Goal: Task Accomplishment & Management: Use online tool/utility

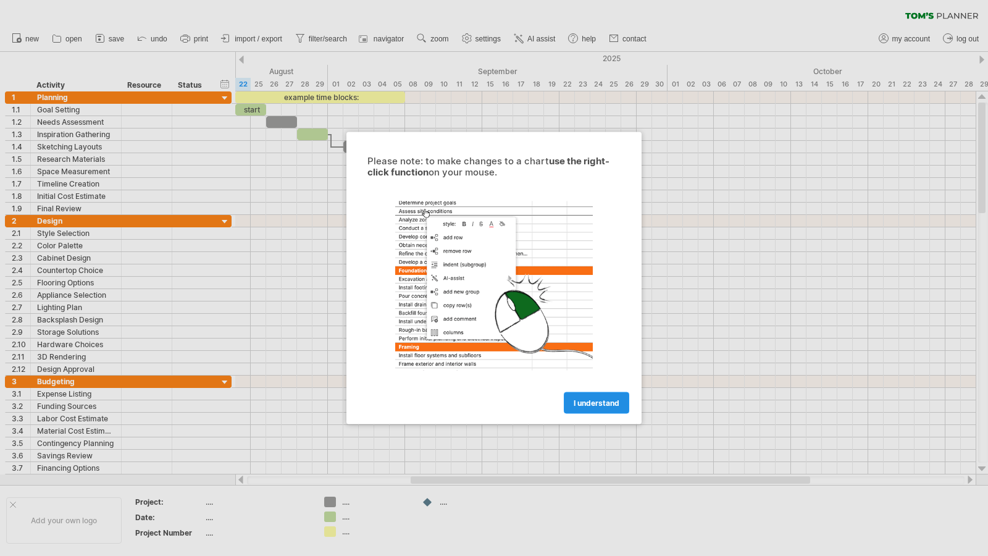
click at [612, 401] on span "I understand" at bounding box center [597, 402] width 46 height 9
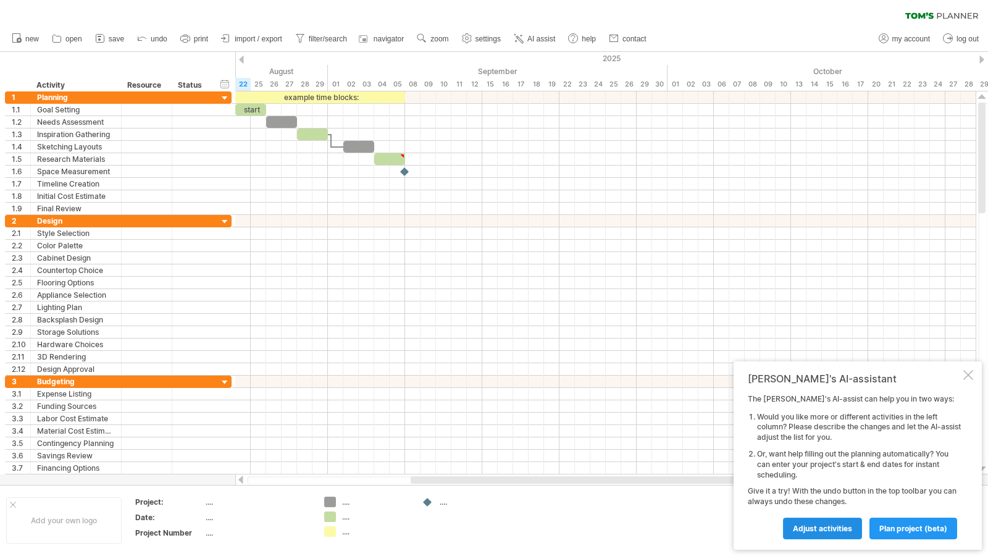
click at [812, 532] on span "Adjust activities" at bounding box center [822, 528] width 59 height 9
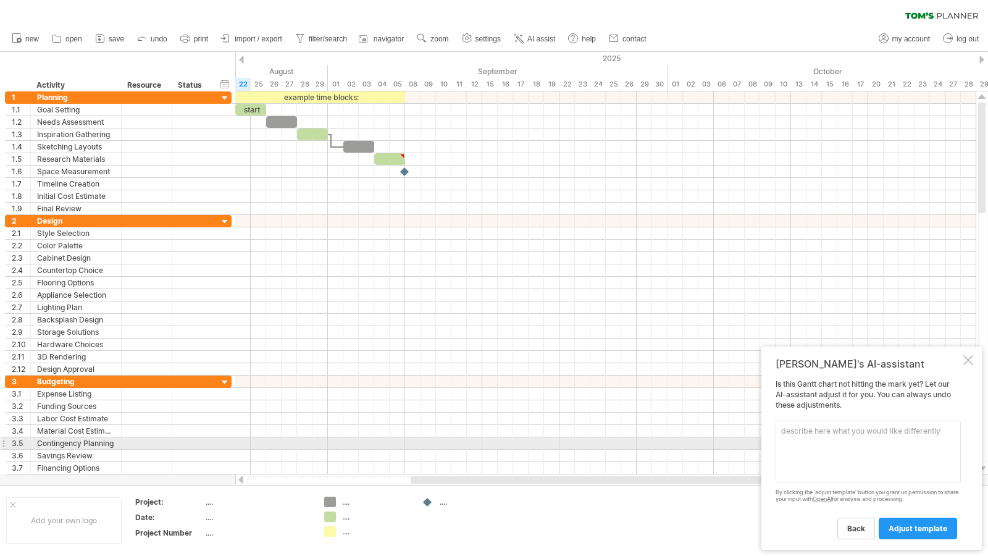
click at [820, 437] on textarea at bounding box center [867, 451] width 185 height 62
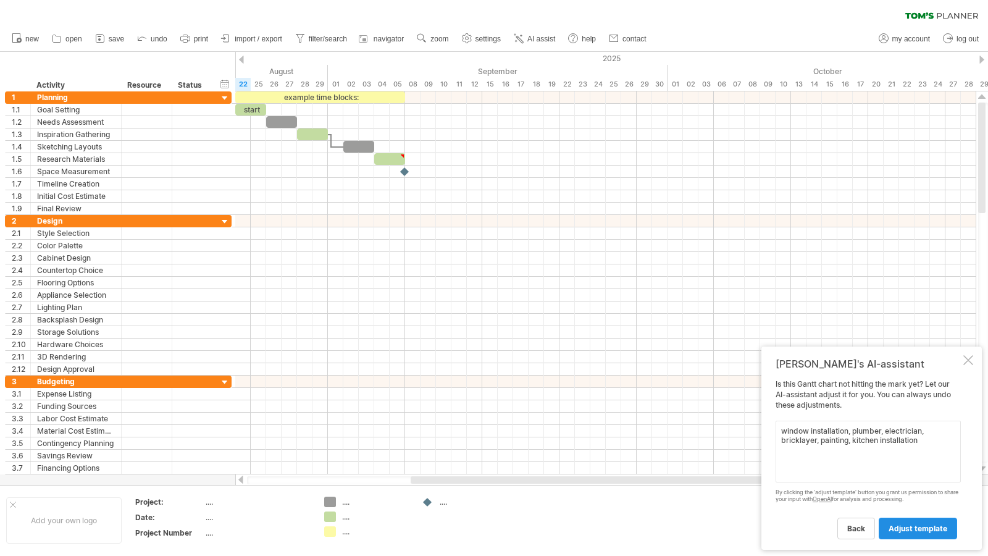
type textarea "window installation, plumber, electrician, bricklayer, painting, kitchen instal…"
click at [917, 528] on span "adjust template" at bounding box center [917, 528] width 59 height 9
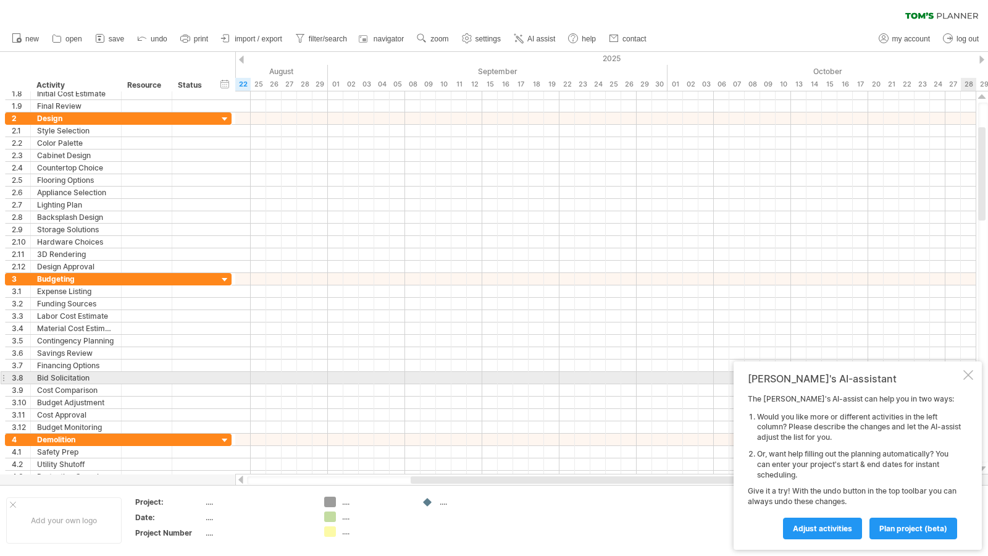
click at [970, 380] on div at bounding box center [968, 375] width 10 height 10
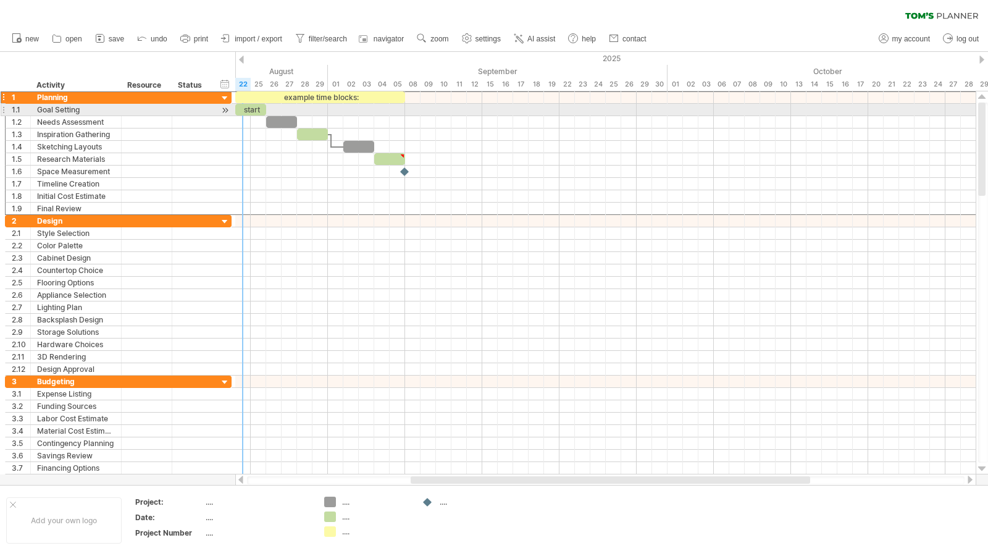
drag, startPoint x: 5, startPoint y: 98, endPoint x: 12, endPoint y: 109, distance: 13.0
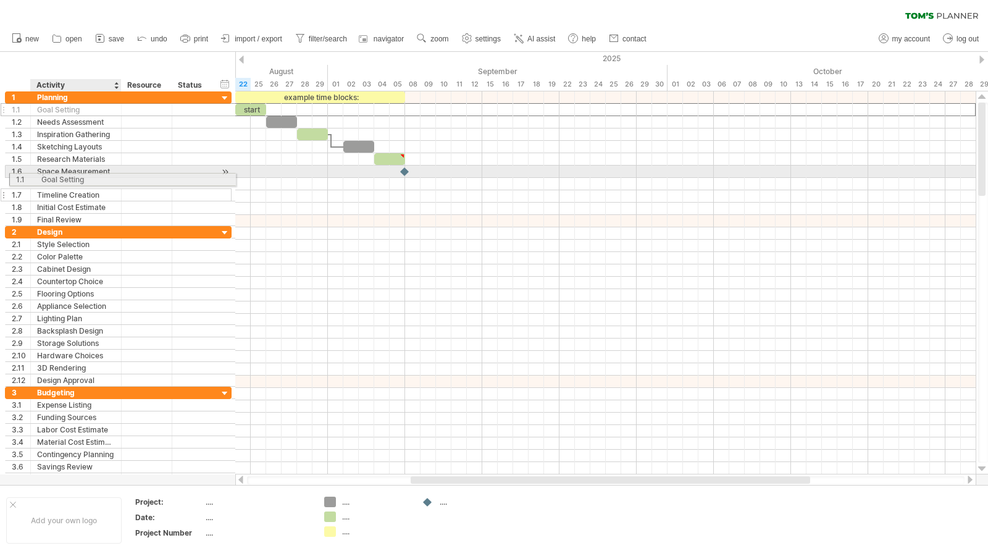
drag, startPoint x: 88, startPoint y: 107, endPoint x: 88, endPoint y: 178, distance: 70.4
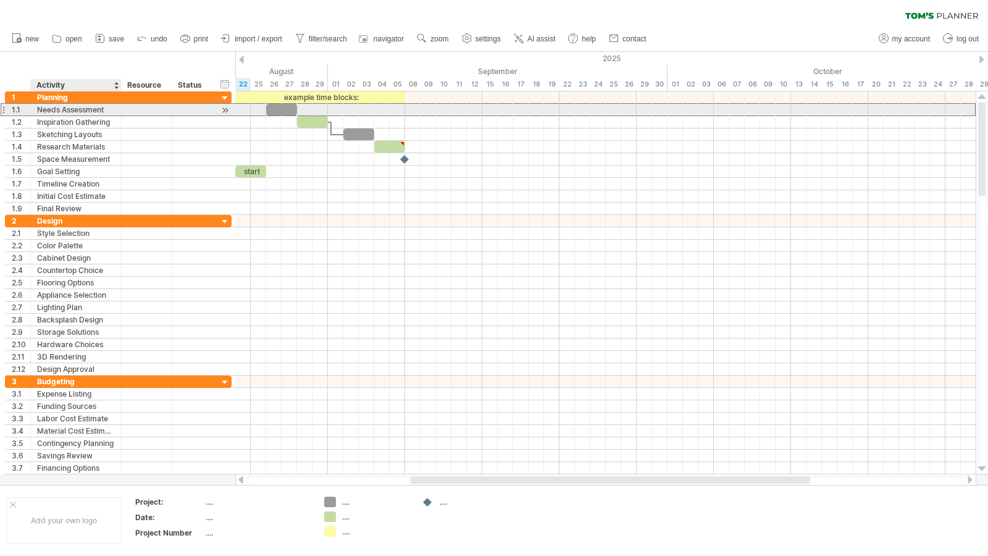
click at [94, 106] on div "Needs Assessment" at bounding box center [76, 110] width 78 height 12
click at [85, 110] on div "Needs Assessment" at bounding box center [76, 110] width 78 height 12
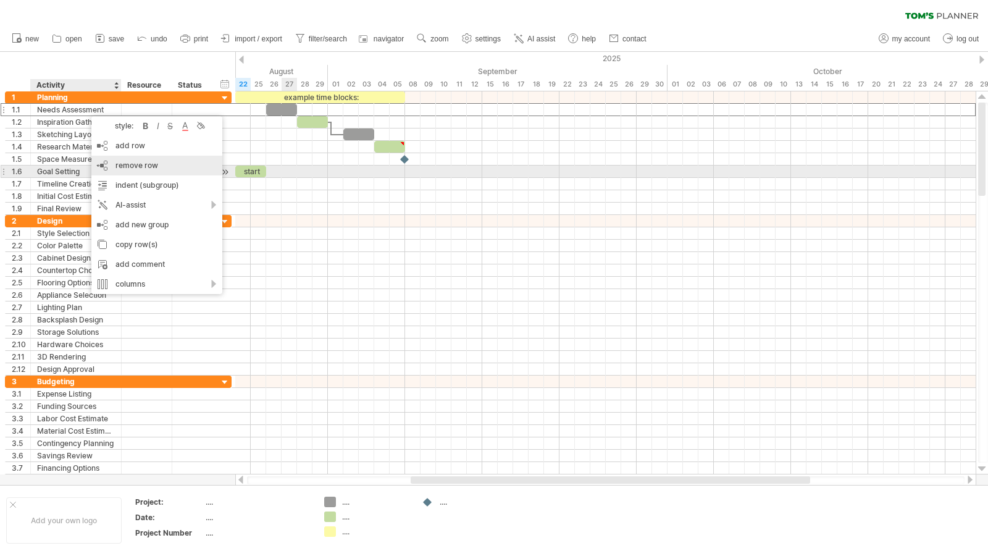
click at [138, 167] on span "remove row" at bounding box center [136, 165] width 43 height 9
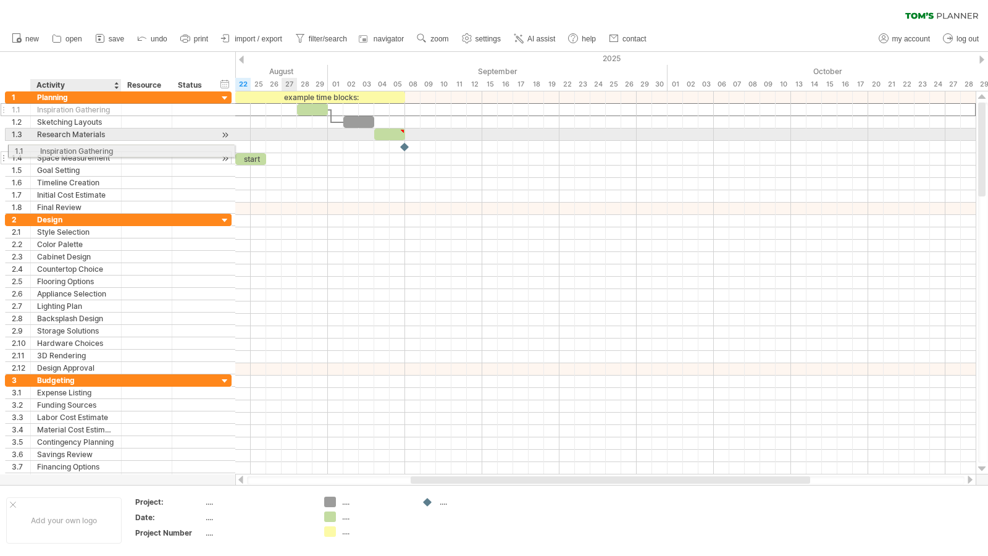
drag, startPoint x: 85, startPoint y: 110, endPoint x: 85, endPoint y: 149, distance: 39.5
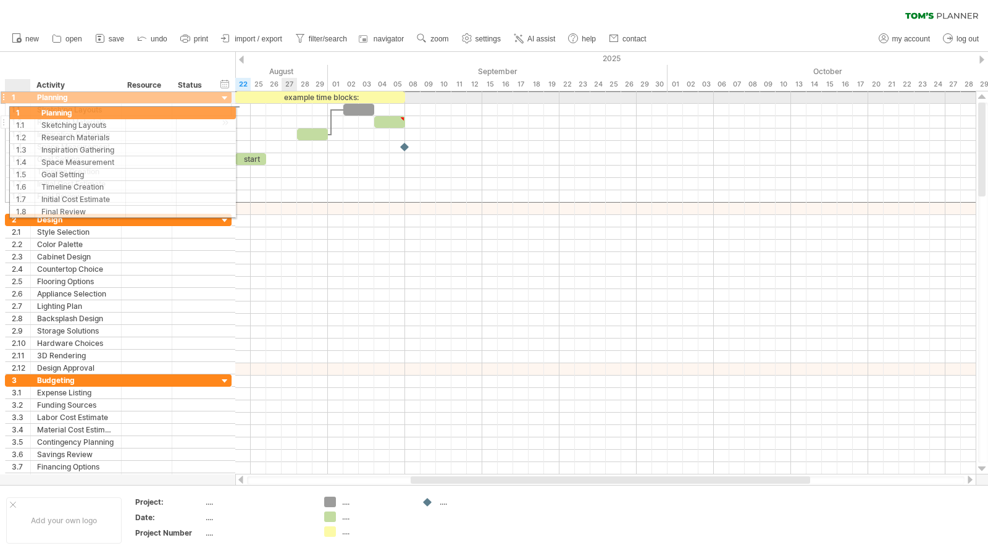
drag, startPoint x: 31, startPoint y: 98, endPoint x: 43, endPoint y: 120, distance: 25.4
click at [32, 111] on div "**********" at bounding box center [118, 147] width 227 height 112
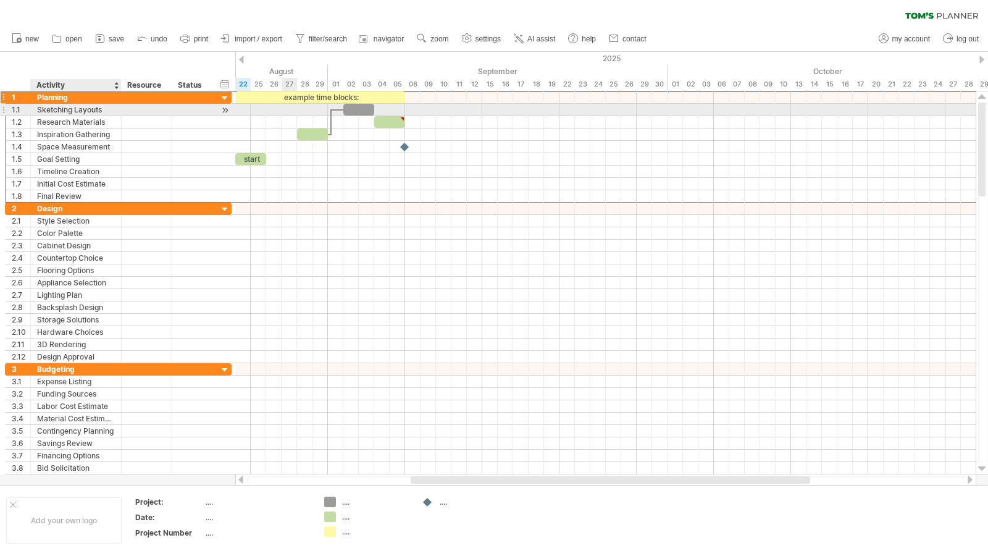
click at [103, 109] on div "Sketching Layouts" at bounding box center [76, 110] width 78 height 12
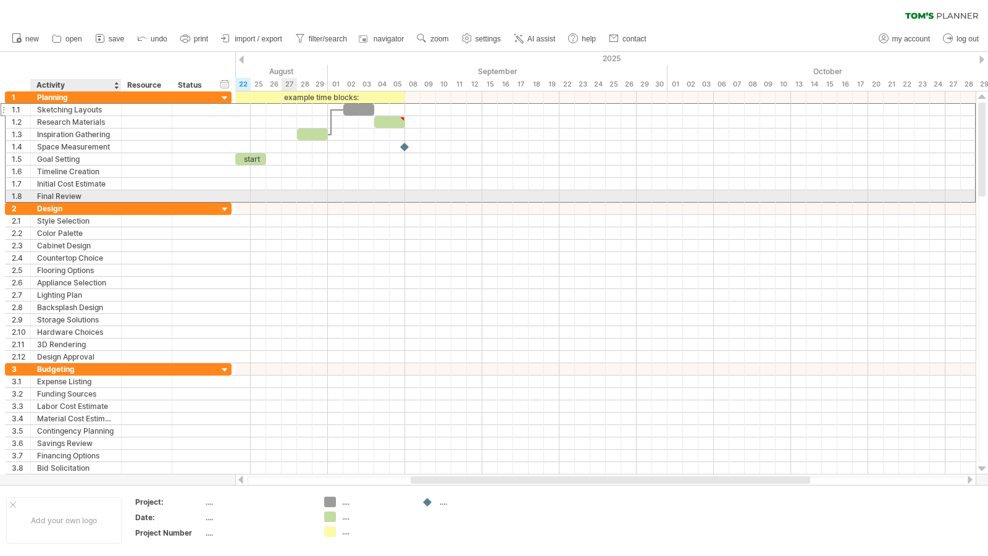
click at [80, 194] on div "Final Review" at bounding box center [76, 196] width 78 height 12
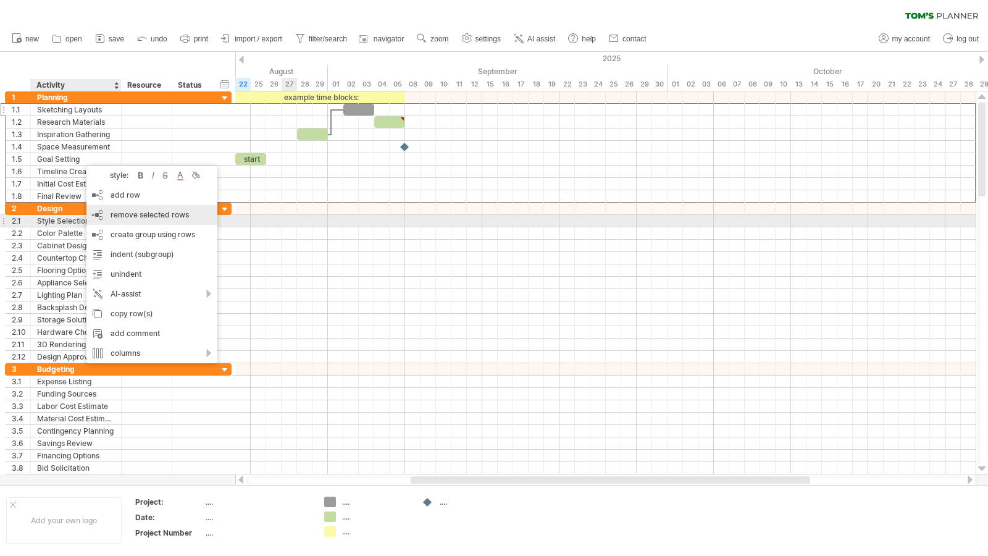
click at [148, 217] on span "remove selected rows" at bounding box center [150, 214] width 78 height 9
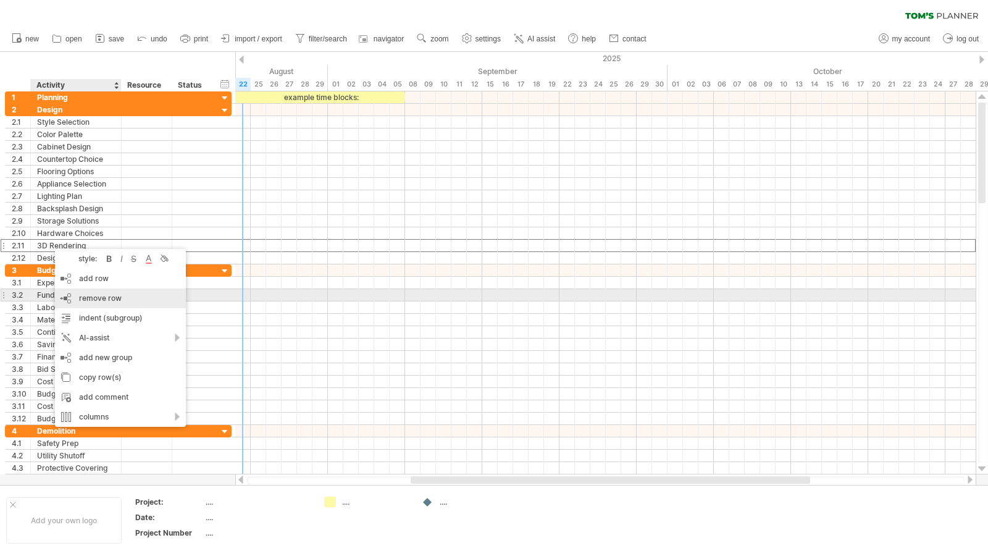
click at [85, 296] on span "remove row" at bounding box center [100, 297] width 43 height 9
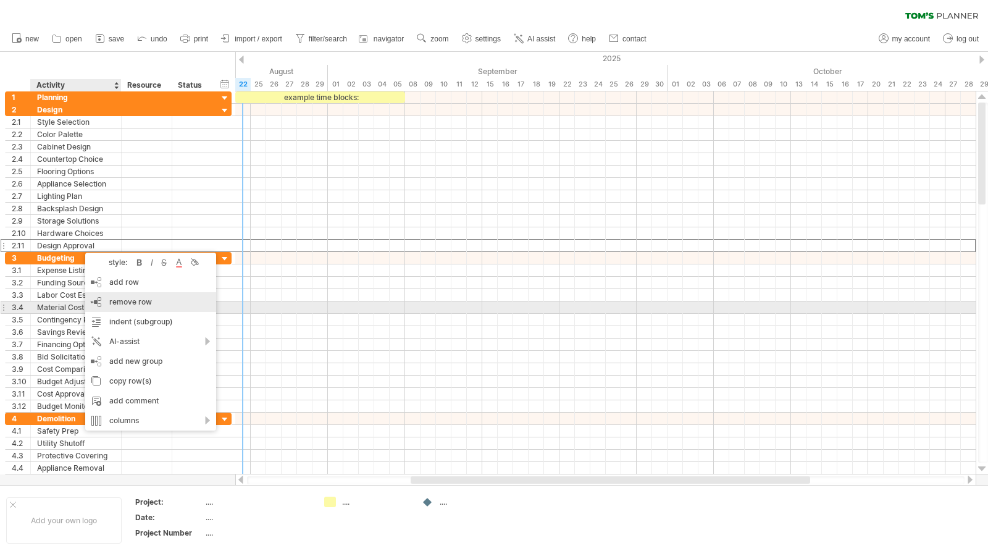
click at [102, 302] on div "remove row remove selected rows" at bounding box center [150, 302] width 131 height 20
